Goal: Obtain resource: Download file/media

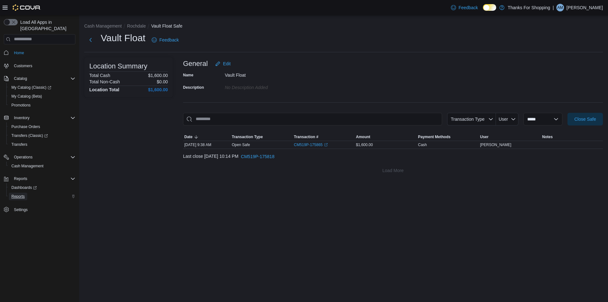
click at [20, 194] on span "Reports" at bounding box center [17, 196] width 13 height 5
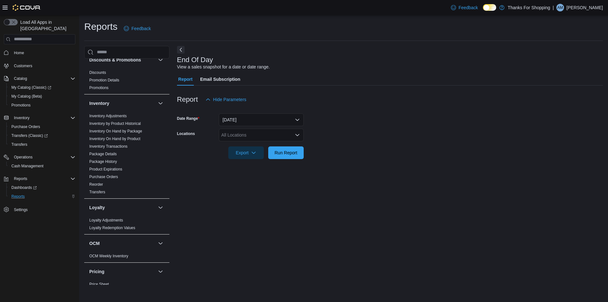
scroll to position [60, 0]
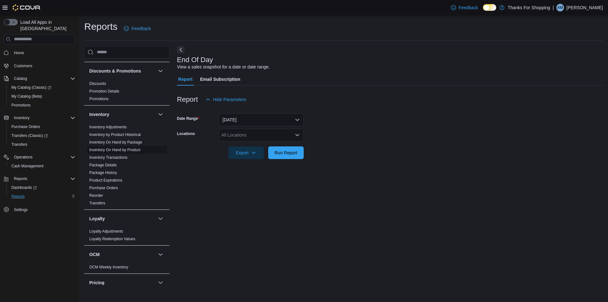
click at [130, 150] on link "Inventory On Hand by Product" at bounding box center [114, 150] width 51 height 4
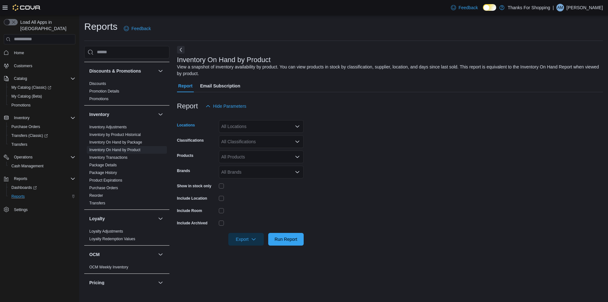
click at [262, 122] on div "All Locations" at bounding box center [261, 126] width 85 height 13
click at [247, 187] on span "Rochdale" at bounding box center [245, 189] width 19 height 6
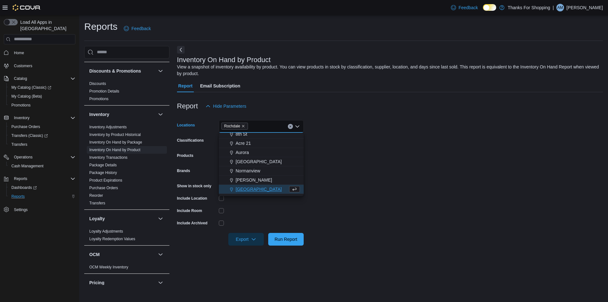
click at [438, 134] on form "Locations [GEOGRAPHIC_DATA] Combo box. Selected. [GEOGRAPHIC_DATA]. Press Backs…" at bounding box center [390, 178] width 426 height 133
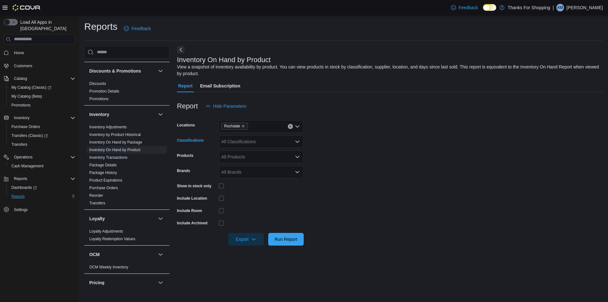
click at [231, 142] on div "All Classifications" at bounding box center [261, 141] width 85 height 13
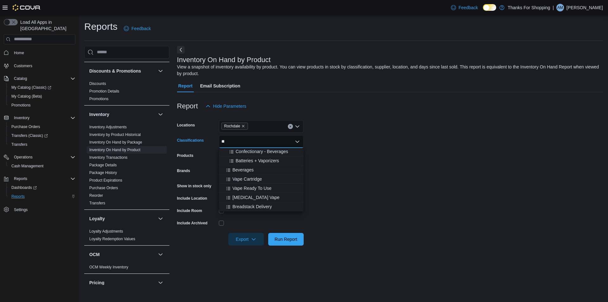
scroll to position [0, 0]
type input "**"
click at [248, 161] on span "Vape Cartridge" at bounding box center [246, 161] width 29 height 6
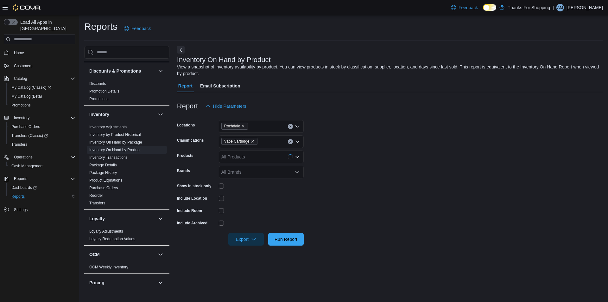
click at [398, 168] on form "Locations Rochdale Classifications Vape Cartridge Products All Products Brands …" at bounding box center [390, 178] width 426 height 133
click at [259, 239] on span "Export" at bounding box center [246, 238] width 28 height 13
click at [252, 253] on span "Export to Excel" at bounding box center [247, 251] width 28 height 5
click at [29, 115] on span "Inventory" at bounding box center [22, 117] width 16 height 5
click at [24, 115] on span "Inventory" at bounding box center [22, 117] width 16 height 5
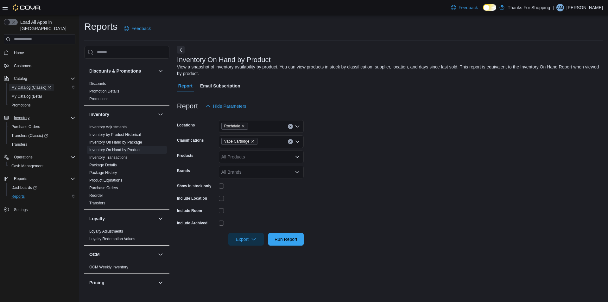
click at [31, 84] on span "My Catalog (Classic)" at bounding box center [31, 88] width 40 height 8
